Goal: Task Accomplishment & Management: Manage account settings

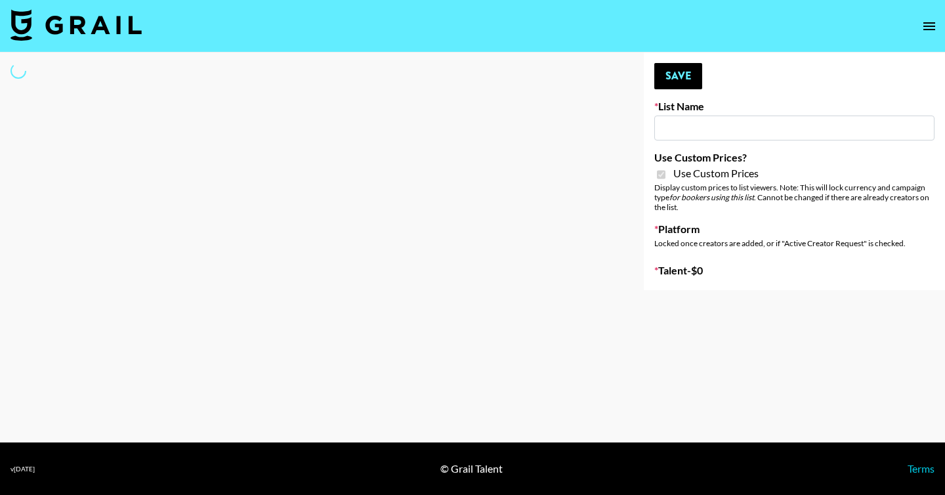
type input "Yumu Skincare"
checkbox input "true"
select select "Brand"
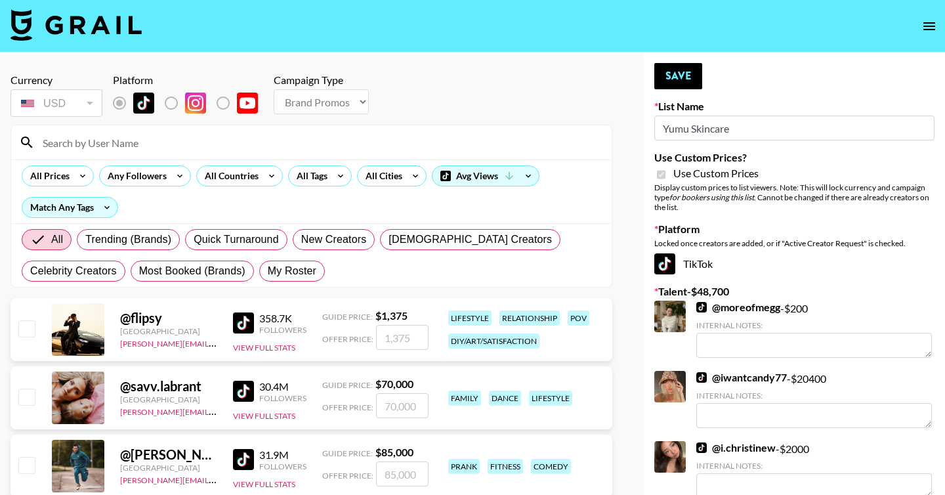
click at [305, 143] on input at bounding box center [319, 142] width 569 height 21
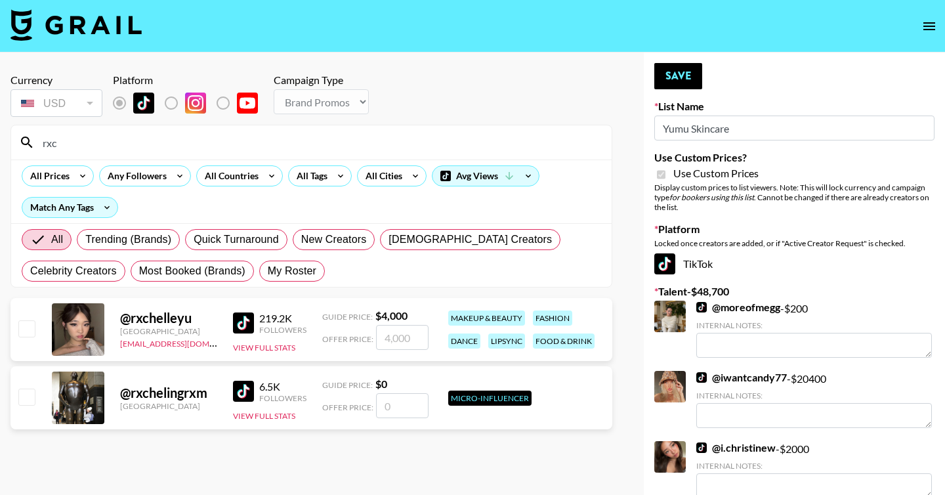
type input "rxc"
click at [392, 333] on input "number" at bounding box center [402, 337] width 52 height 25
checkbox input "true"
type input "4000"
click at [677, 79] on button "Save" at bounding box center [678, 76] width 48 height 26
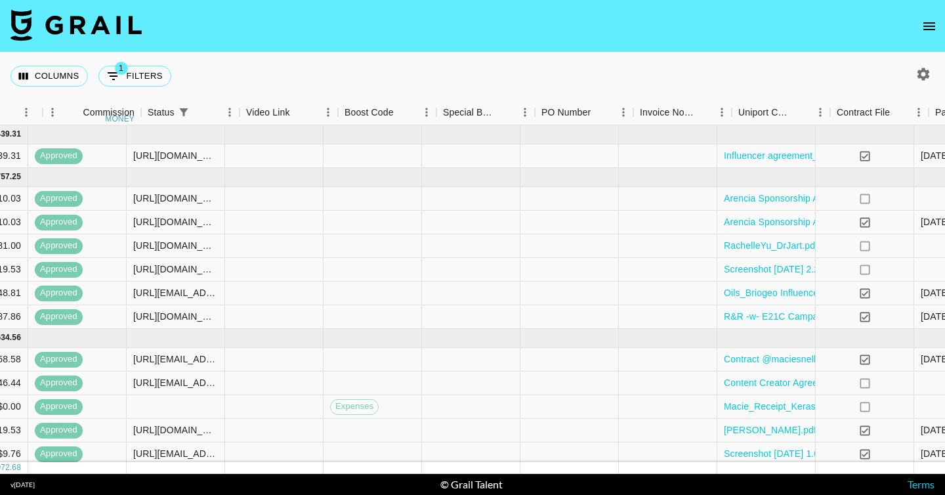
scroll to position [0, 1348]
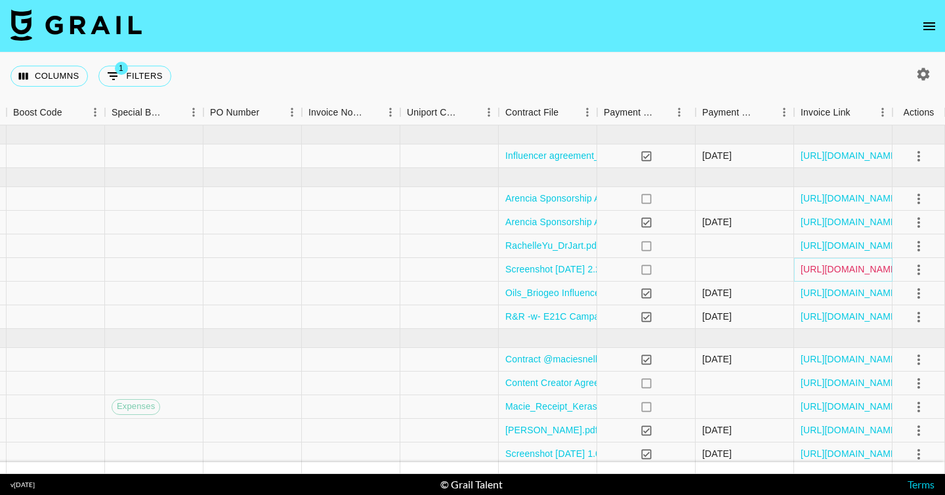
click at [825, 268] on link "[URL][DOMAIN_NAME]" at bounding box center [849, 268] width 99 height 13
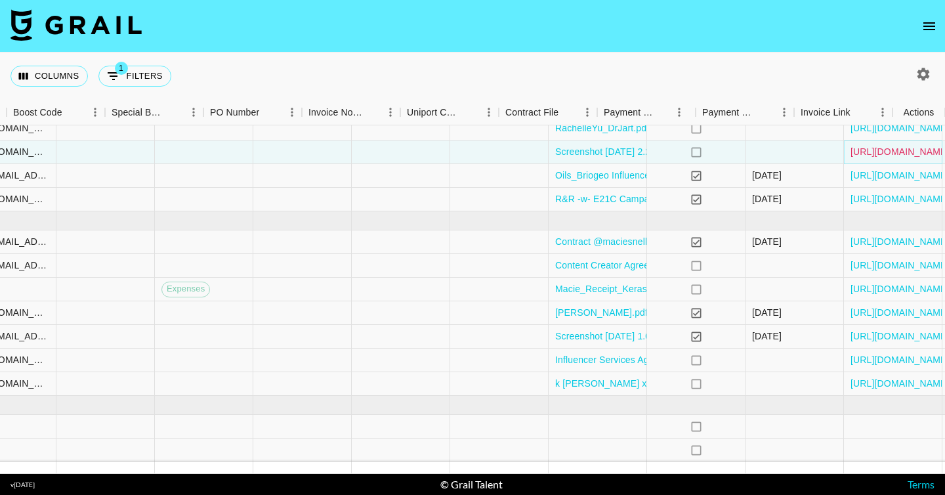
scroll to position [117, 1348]
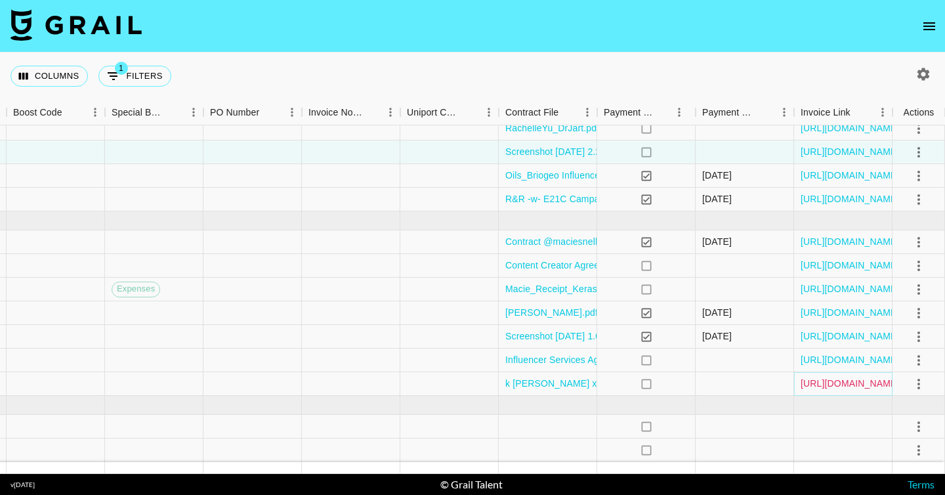
click at [803, 386] on link "[URL][DOMAIN_NAME]" at bounding box center [849, 383] width 99 height 13
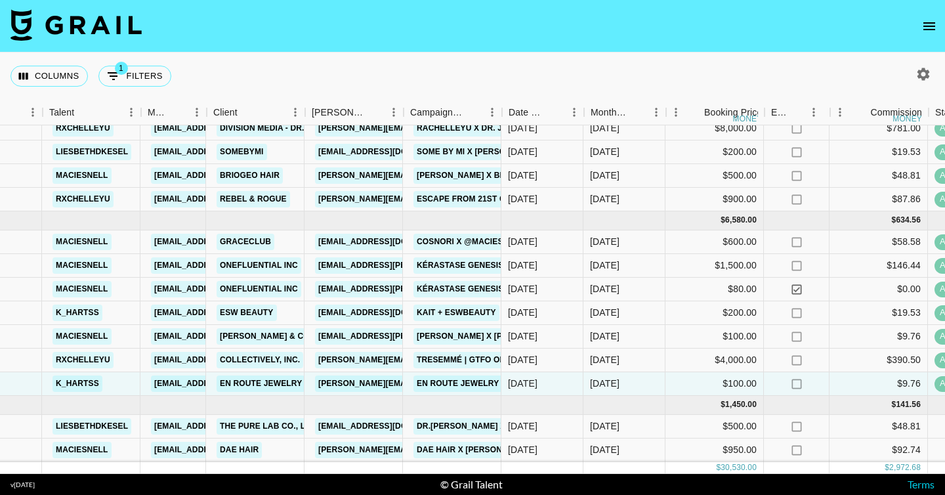
scroll to position [117, 211]
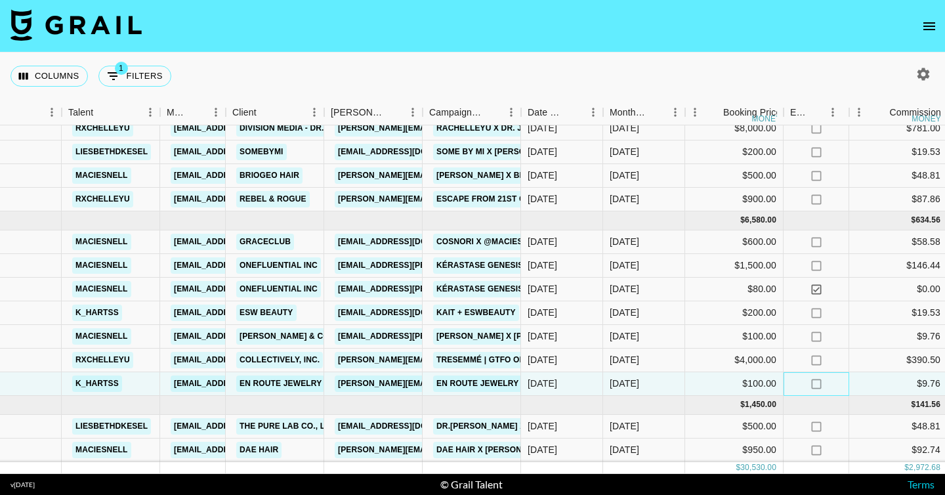
click at [817, 386] on icon "no" at bounding box center [816, 383] width 13 height 13
click at [821, 425] on icon "no" at bounding box center [816, 426] width 13 height 13
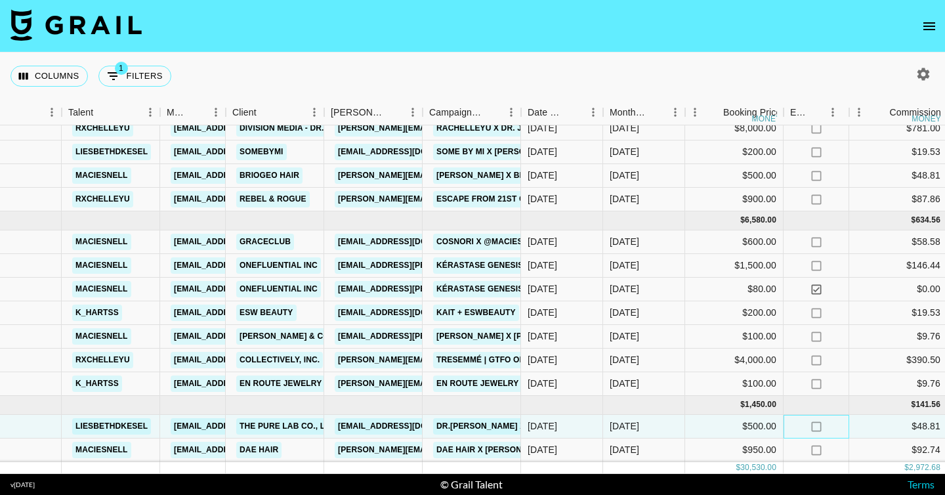
click at [816, 425] on icon "no" at bounding box center [816, 426] width 13 height 13
click at [817, 423] on icon "no" at bounding box center [816, 426] width 13 height 13
click at [687, 422] on div "$500.00" at bounding box center [734, 427] width 98 height 24
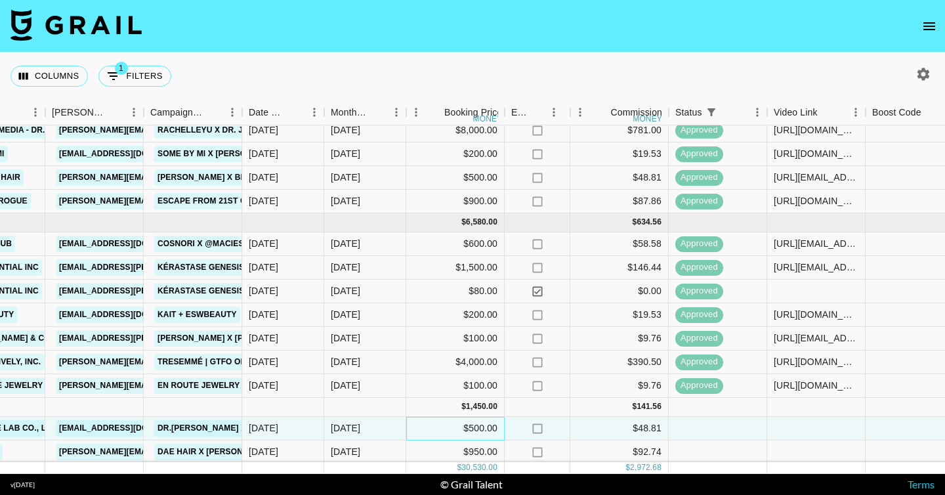
scroll to position [117, 489]
